Goal: Task Accomplishment & Management: Complete application form

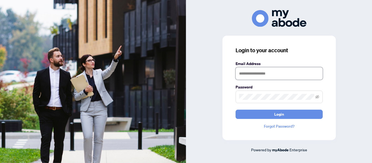
click at [265, 76] on input "text" at bounding box center [279, 73] width 87 height 13
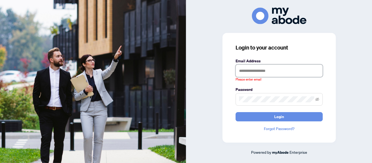
type input "**********"
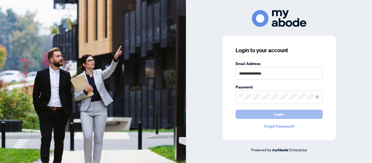
click at [289, 114] on button "Login" at bounding box center [279, 114] width 87 height 9
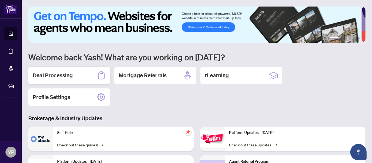
click at [62, 73] on h2 "Deal Processing" at bounding box center [53, 76] width 40 height 8
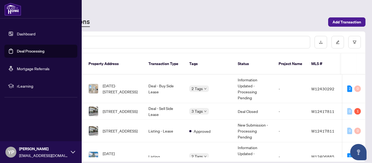
click at [23, 33] on link "Dashboard" at bounding box center [26, 33] width 19 height 5
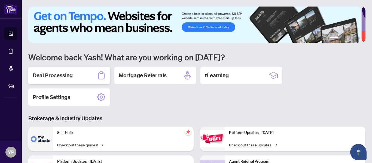
click at [68, 76] on h2 "Deal Processing" at bounding box center [53, 76] width 40 height 8
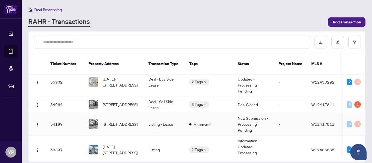
scroll to position [7, 0]
click at [130, 102] on span "[STREET_ADDRESS]" at bounding box center [120, 105] width 35 height 6
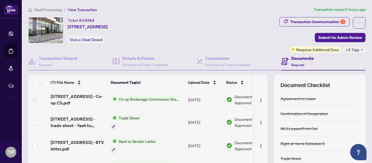
scroll to position [2, 0]
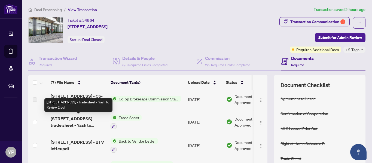
click at [84, 123] on span "[STREET_ADDRESS] - trade sheet - Yash to Review 2.pdf" at bounding box center [79, 122] width 56 height 13
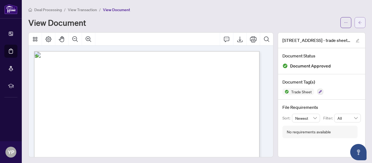
click at [358, 18] on span "button" at bounding box center [360, 22] width 4 height 9
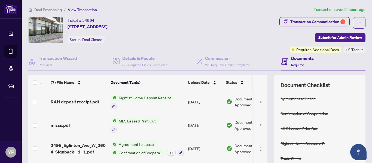
scroll to position [65, 0]
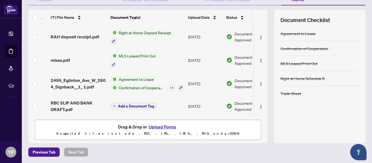
click at [165, 127] on button "Upload Forms" at bounding box center [162, 126] width 31 height 7
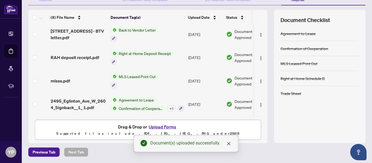
scroll to position [0, 0]
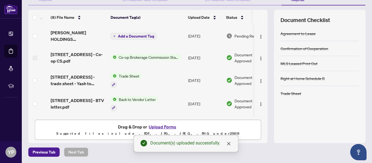
click at [136, 35] on span "Add a Document Tag" at bounding box center [136, 36] width 36 height 4
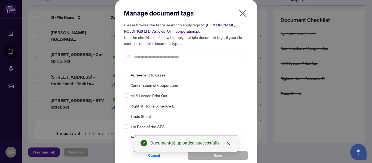
click at [149, 57] on input "text" at bounding box center [189, 57] width 110 height 6
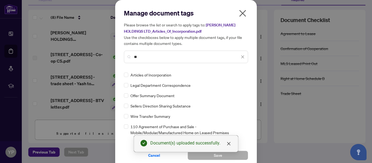
type input "**"
click at [122, 74] on div "Manage document tags Please browse the list or search to apply tags to: [PERSON…" at bounding box center [186, 84] width 142 height 169
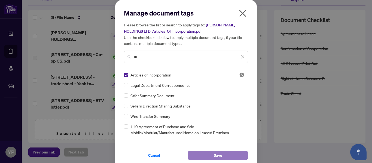
click at [222, 153] on button "Save" at bounding box center [218, 155] width 61 height 9
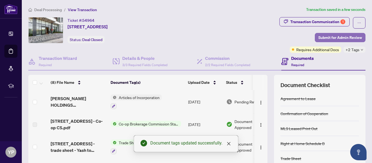
click at [332, 34] on span "Submit for Admin Review" at bounding box center [341, 37] width 44 height 9
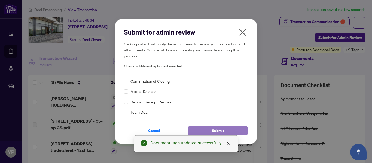
click at [217, 130] on span "Submit" at bounding box center [218, 130] width 12 height 9
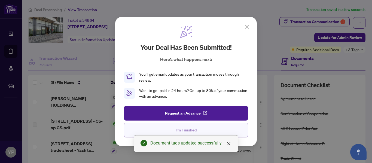
click at [209, 131] on button "I'm Finished" at bounding box center [186, 130] width 124 height 15
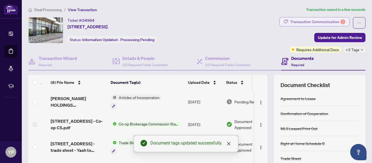
click at [322, 18] on div "Transaction Communication 1" at bounding box center [318, 21] width 55 height 9
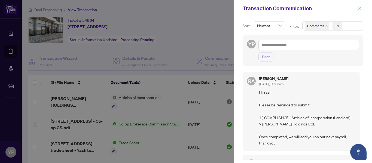
click at [360, 8] on icon "close" at bounding box center [360, 8] width 3 height 3
